Goal: Navigation & Orientation: Find specific page/section

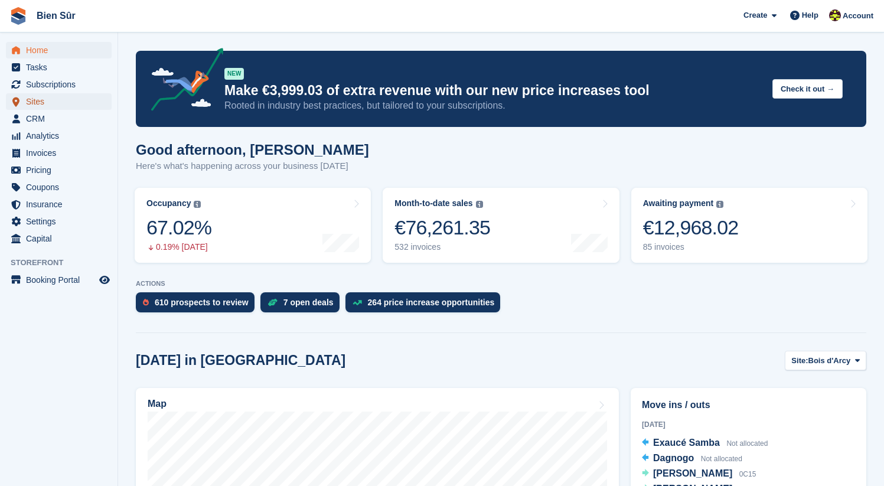
click at [52, 102] on span "Sites" at bounding box center [61, 101] width 71 height 17
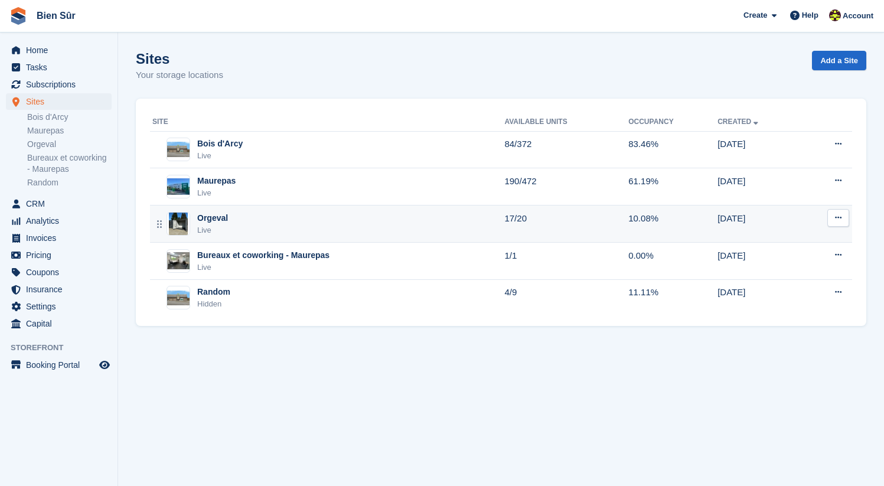
click at [229, 230] on div "Orgeval Live" at bounding box center [328, 224] width 352 height 24
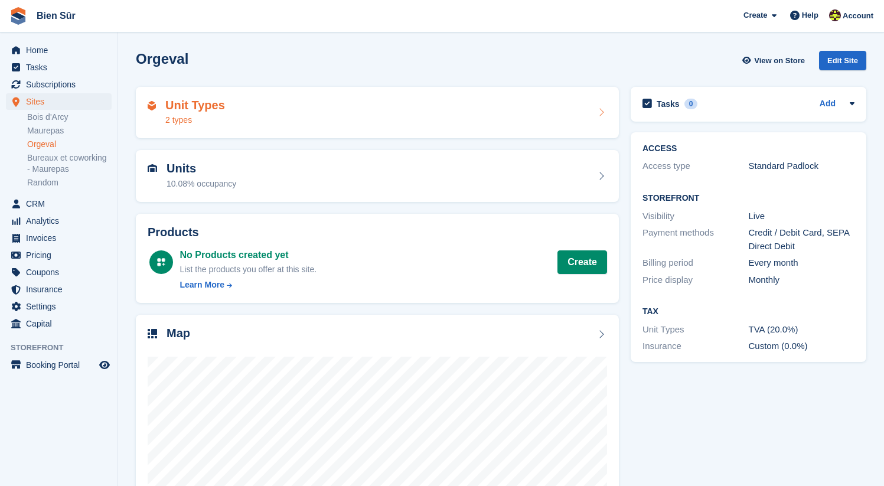
click at [240, 115] on div "Unit Types 2 types" at bounding box center [377, 113] width 459 height 28
